Goal: Task Accomplishment & Management: Manage account settings

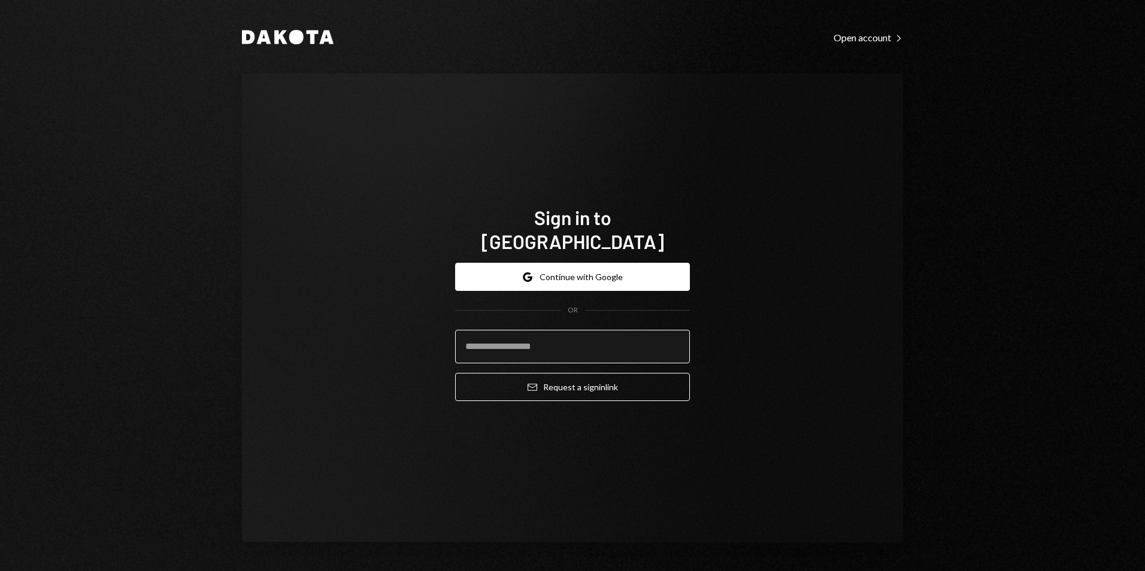
click at [513, 333] on input "email" at bounding box center [572, 347] width 235 height 34
type input "**********"
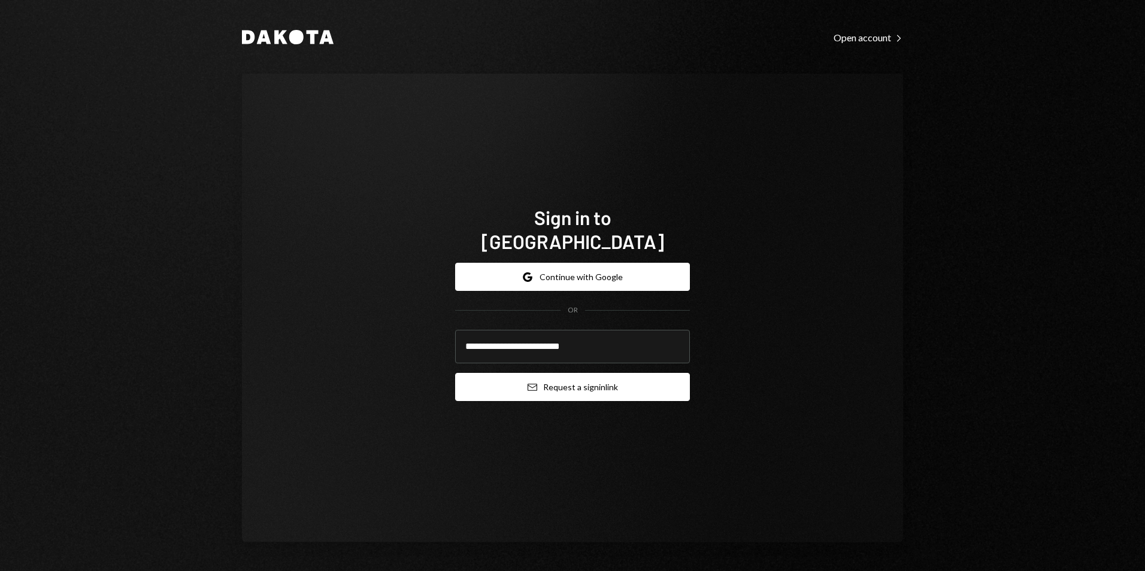
click at [582, 373] on button "Email Request a sign in link" at bounding box center [572, 387] width 235 height 28
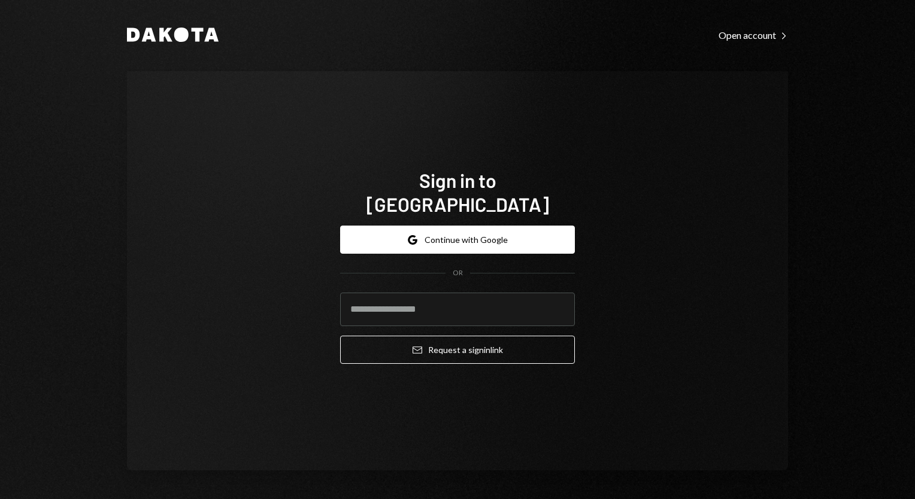
scroll to position [2, 0]
